Goal: Obtain resource: Obtain resource

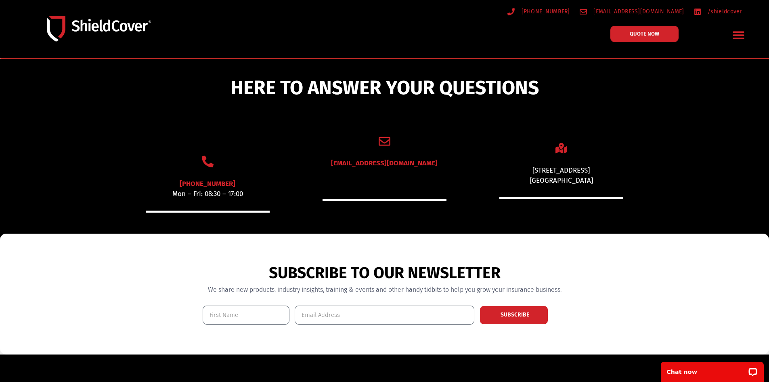
click at [736, 32] on icon "Menu Toggle" at bounding box center [738, 35] width 11 height 8
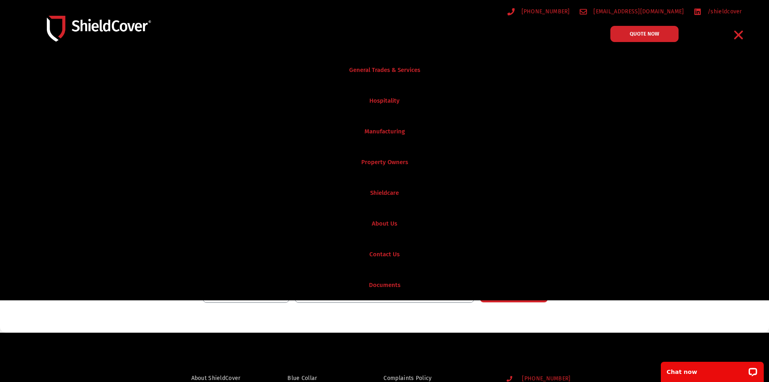
scroll to position [444, 0]
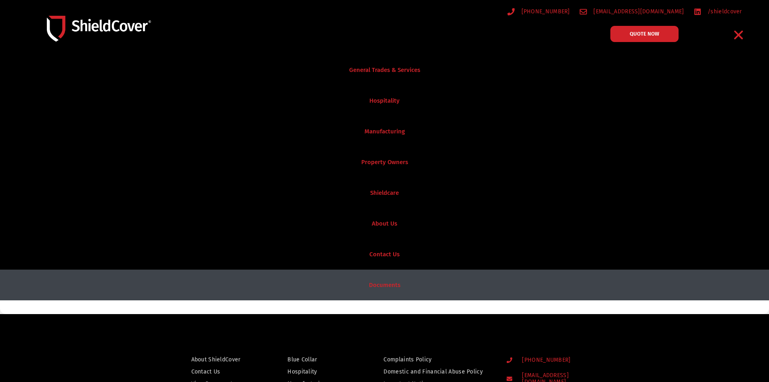
click at [386, 284] on link "Documents" at bounding box center [384, 284] width 769 height 31
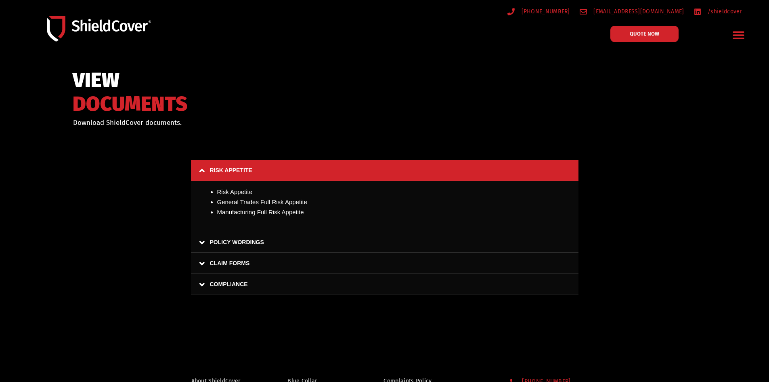
click at [248, 259] on link "CLAIM FORMS" at bounding box center [385, 263] width 388 height 21
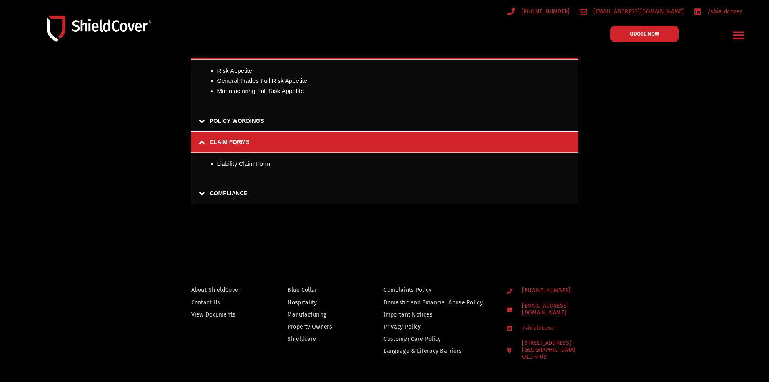
click at [229, 165] on link "Liability Claim Form" at bounding box center [243, 163] width 53 height 7
